Goal: Navigation & Orientation: Find specific page/section

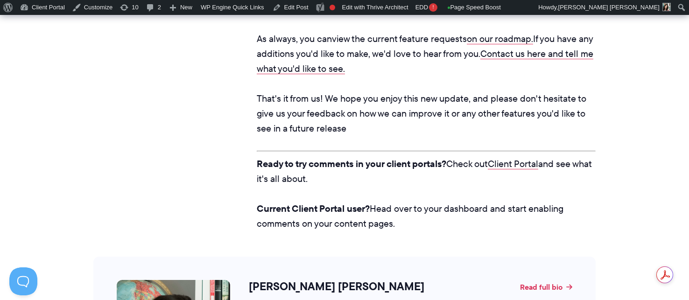
scroll to position [2730, 0]
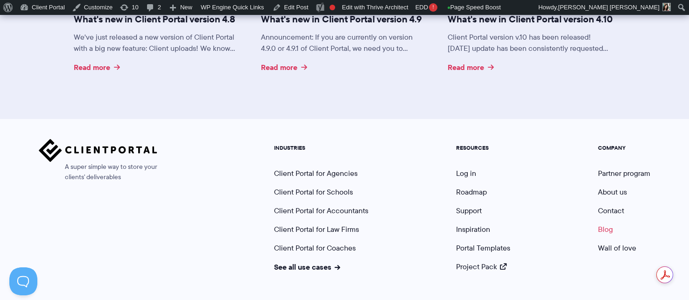
click at [598, 224] on link "Blog" at bounding box center [605, 229] width 15 height 11
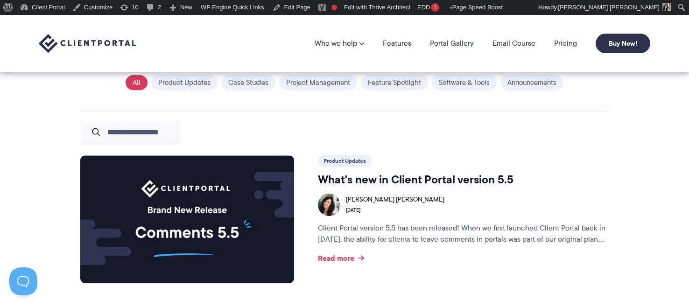
scroll to position [616, 0]
